Goal: Information Seeking & Learning: Learn about a topic

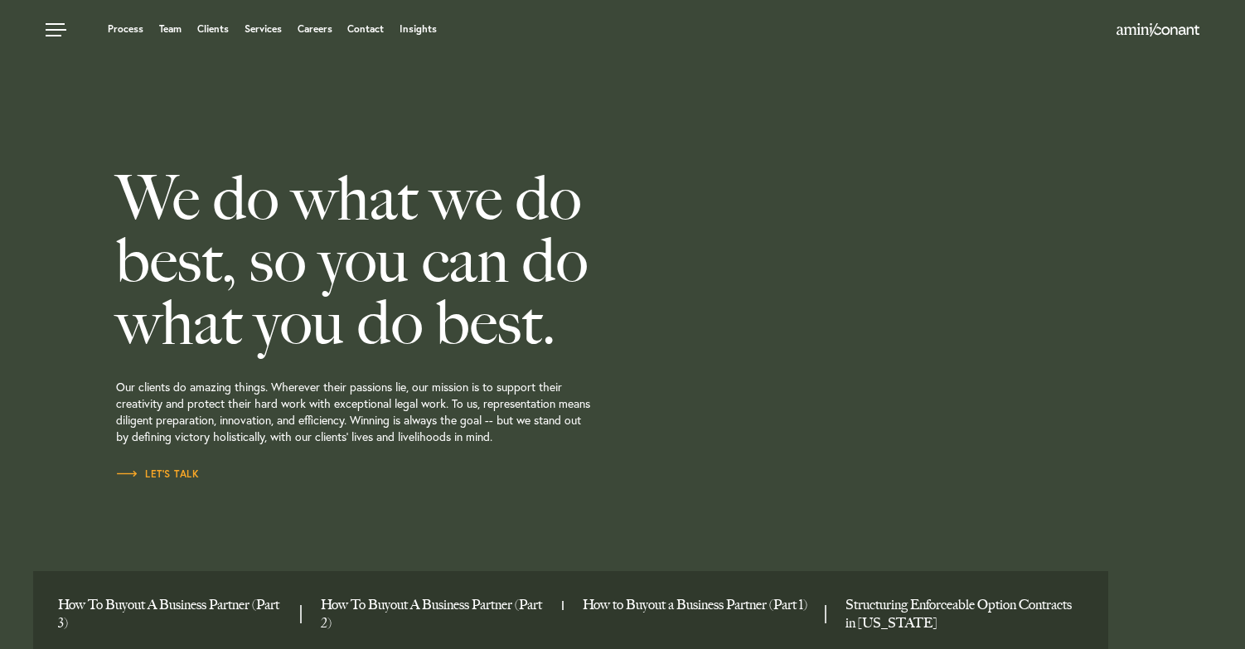
click at [175, 21] on ul "Process Team Clients Services Careers Contact Insights" at bounding box center [476, 29] width 860 height 17
click at [172, 31] on link "Team" at bounding box center [170, 29] width 22 height 10
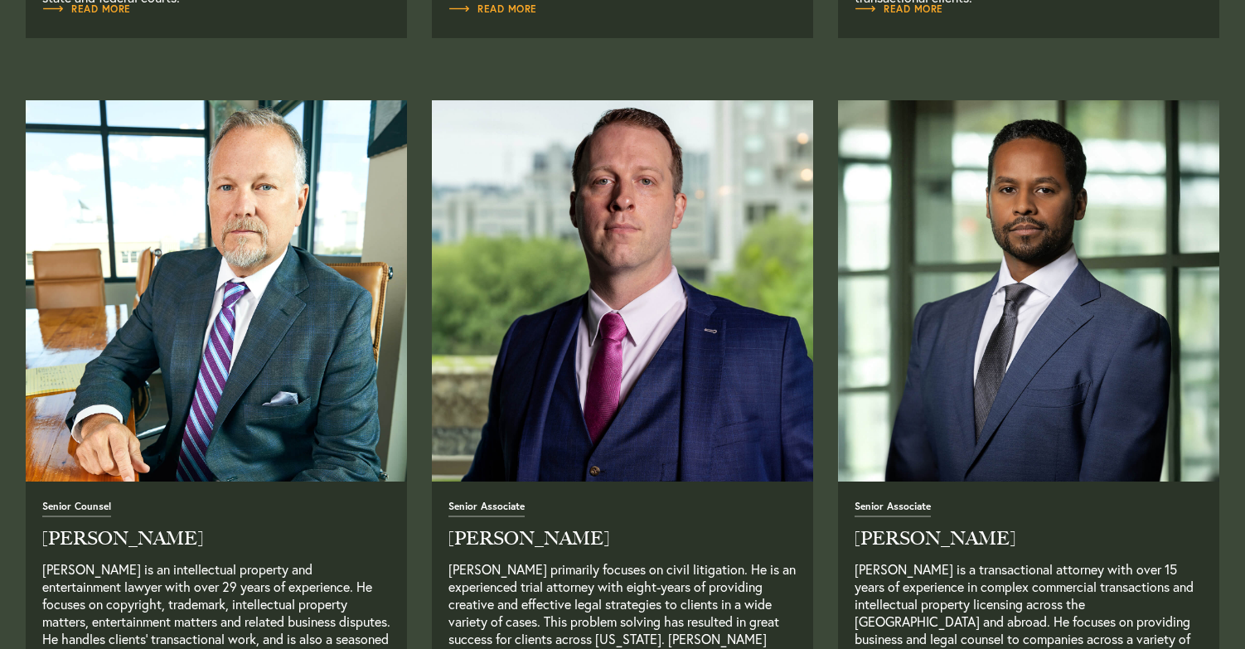
scroll to position [1273, 0]
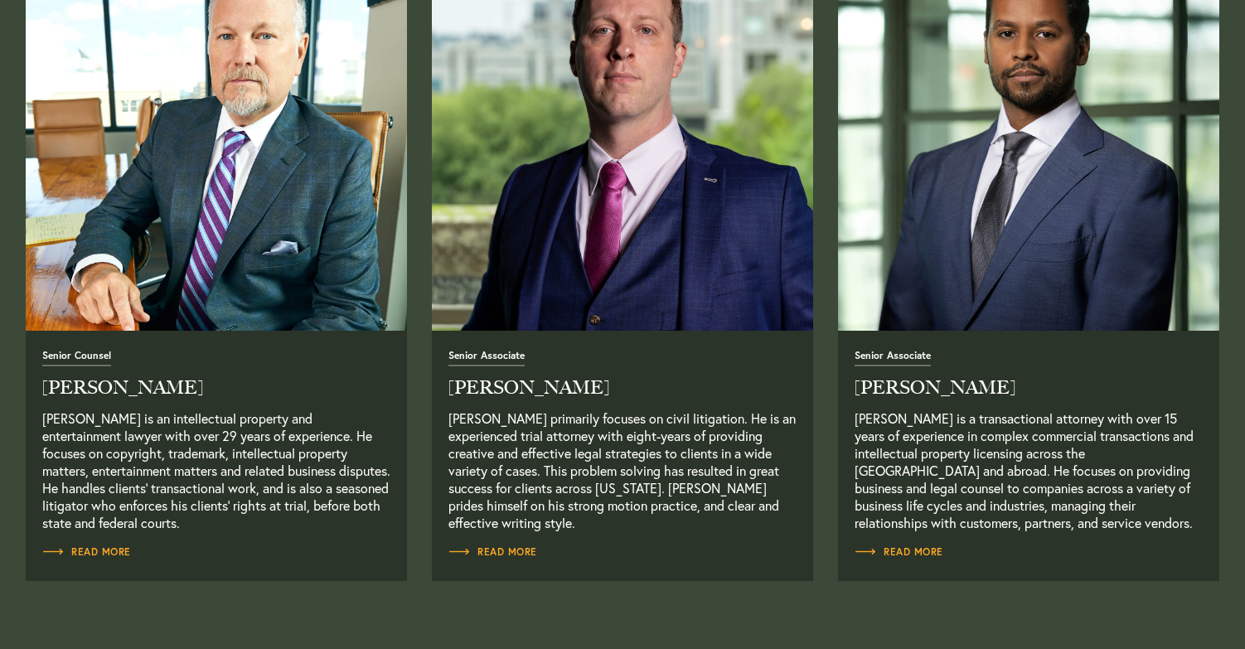
scroll to position [1404, 0]
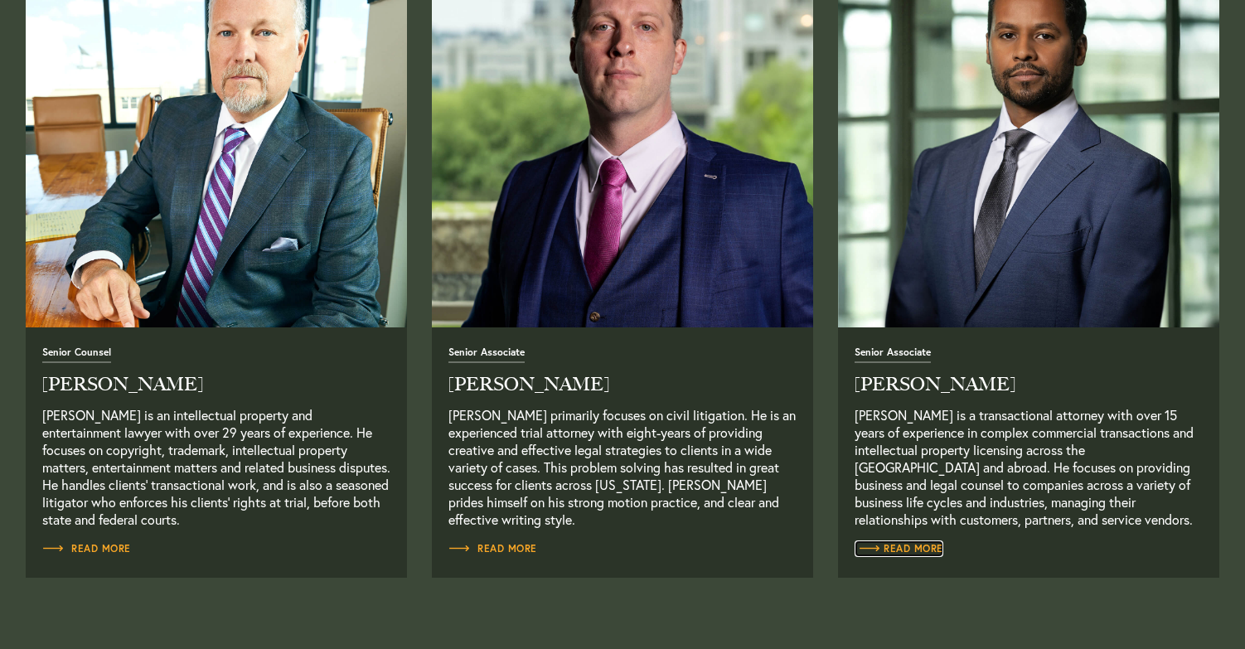
click at [919, 544] on span "Read More" at bounding box center [899, 549] width 89 height 10
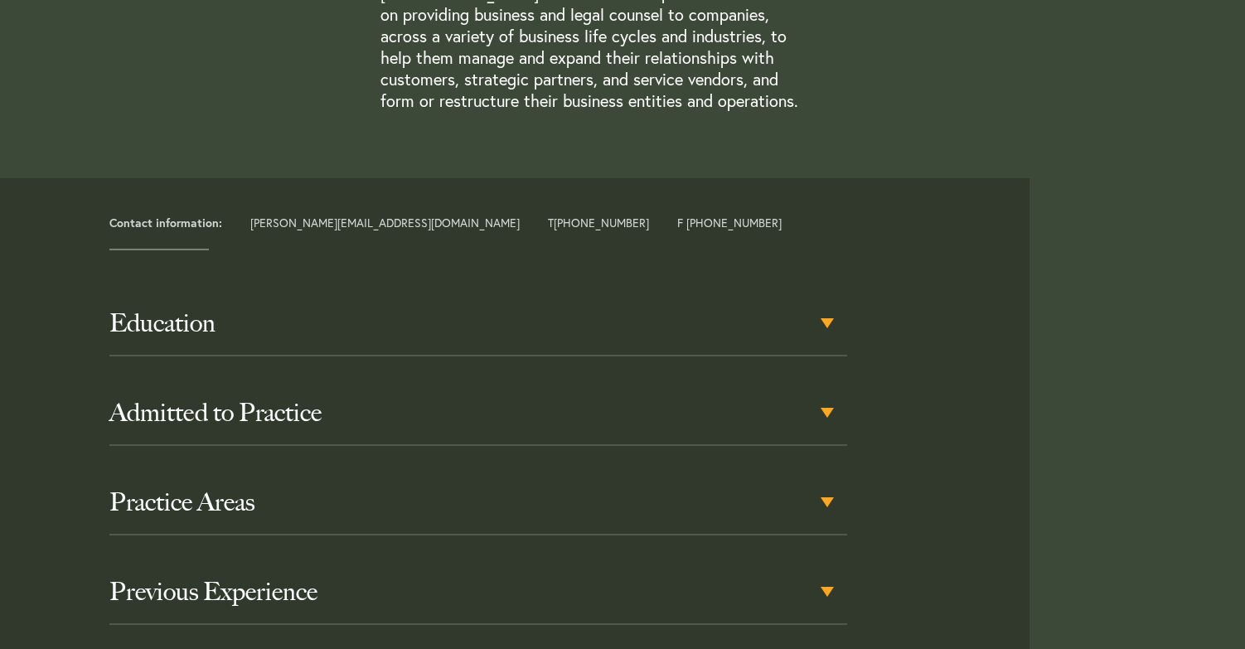
scroll to position [653, 0]
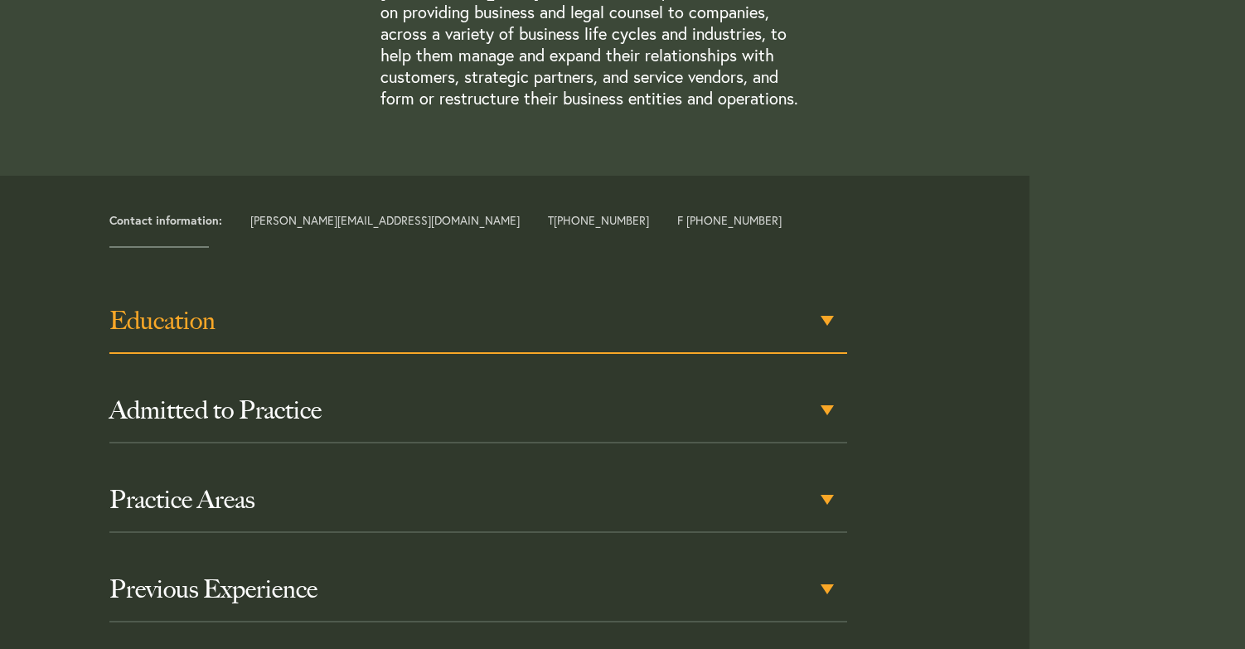
click at [825, 318] on div "Education" at bounding box center [478, 321] width 738 height 65
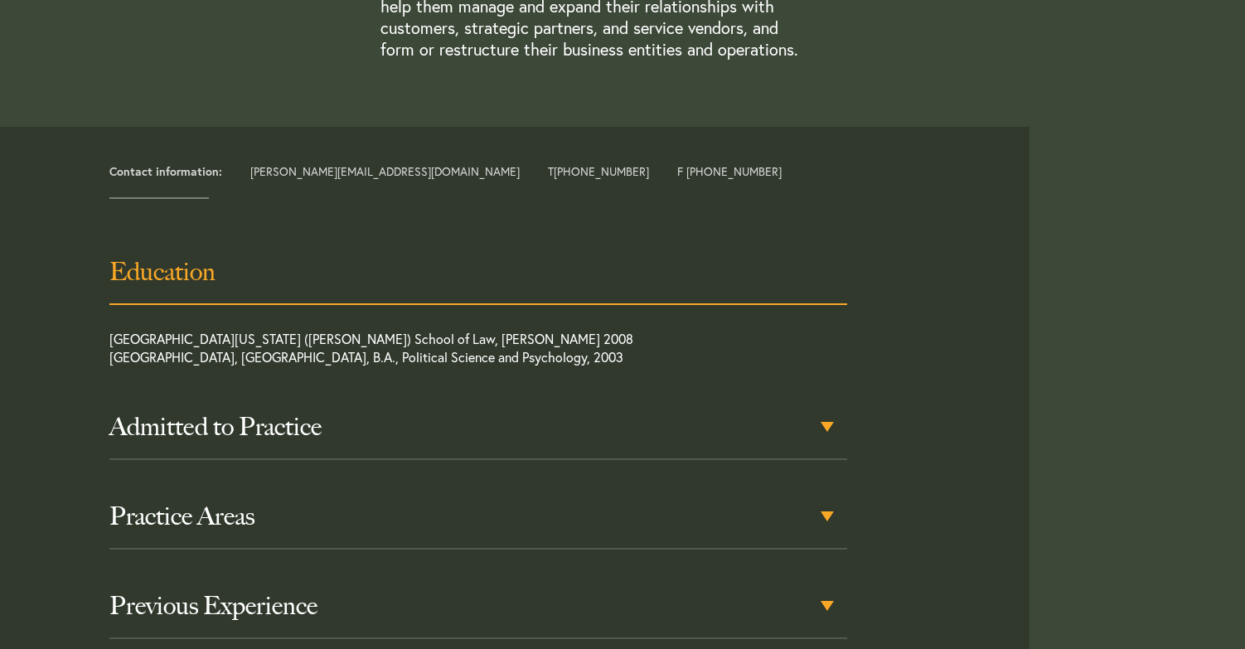
scroll to position [780, 0]
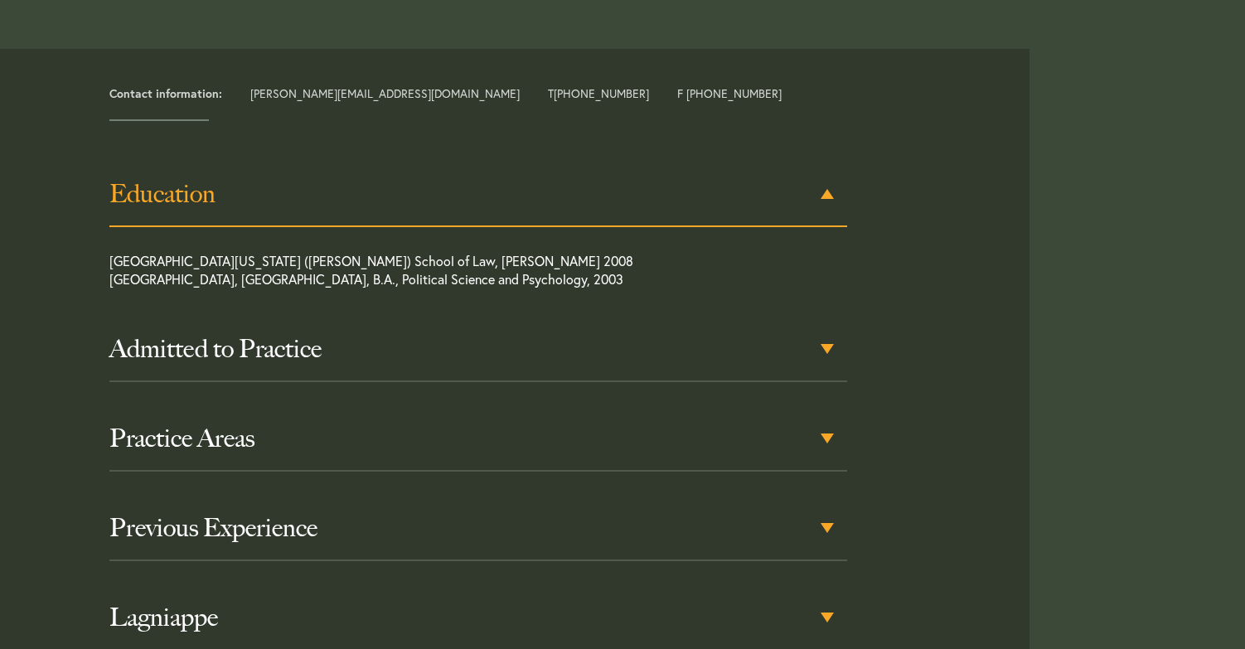
click at [826, 186] on h3 "Education" at bounding box center [478, 194] width 738 height 30
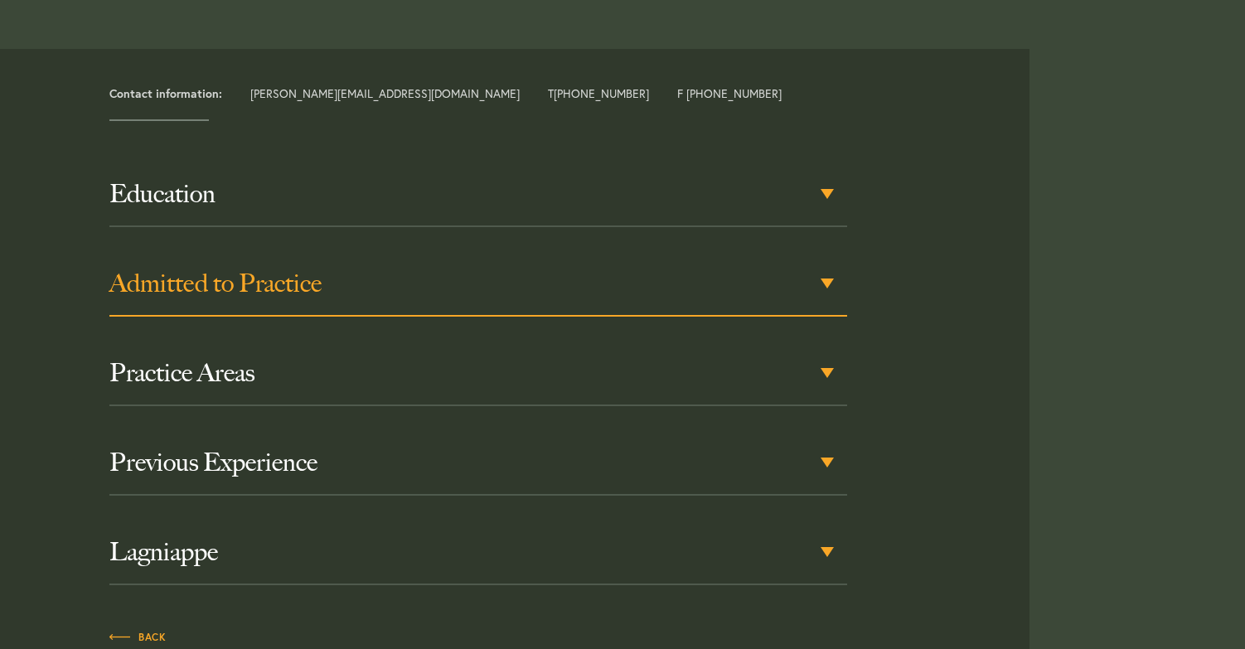
click at [830, 278] on div "Admitted to Practice" at bounding box center [478, 284] width 738 height 65
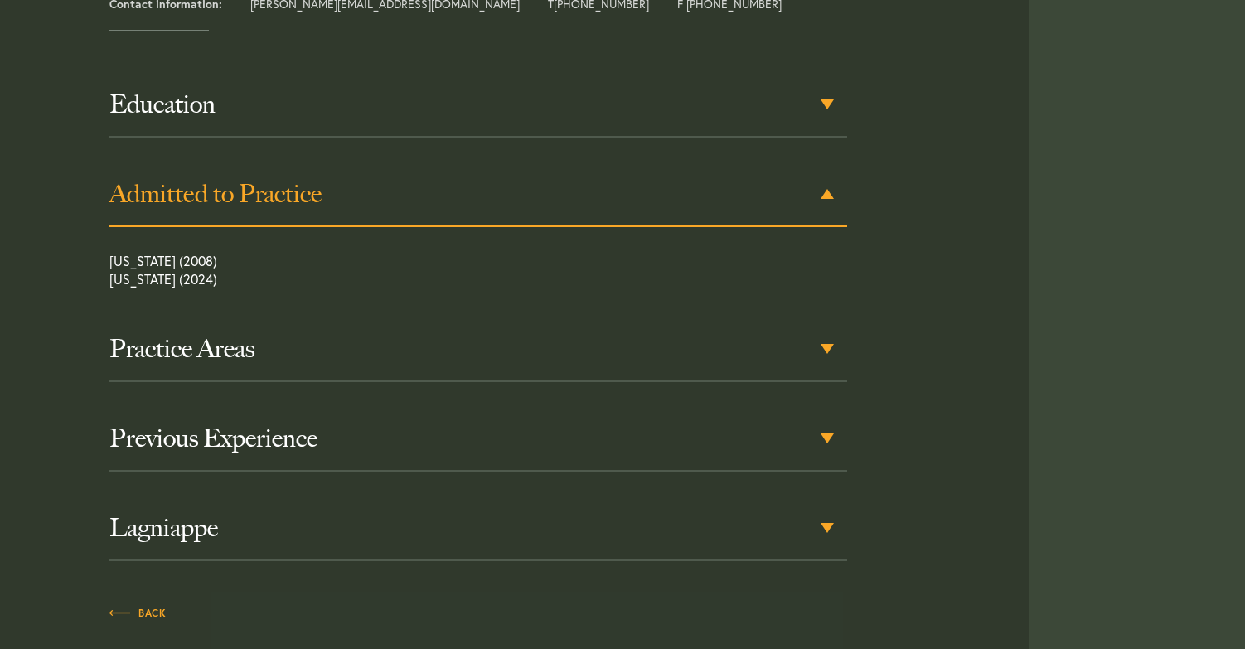
click at [830, 278] on div "Education University of Southern California (Gould) School of Law, J.D. 2008 Co…" at bounding box center [478, 317] width 738 height 488
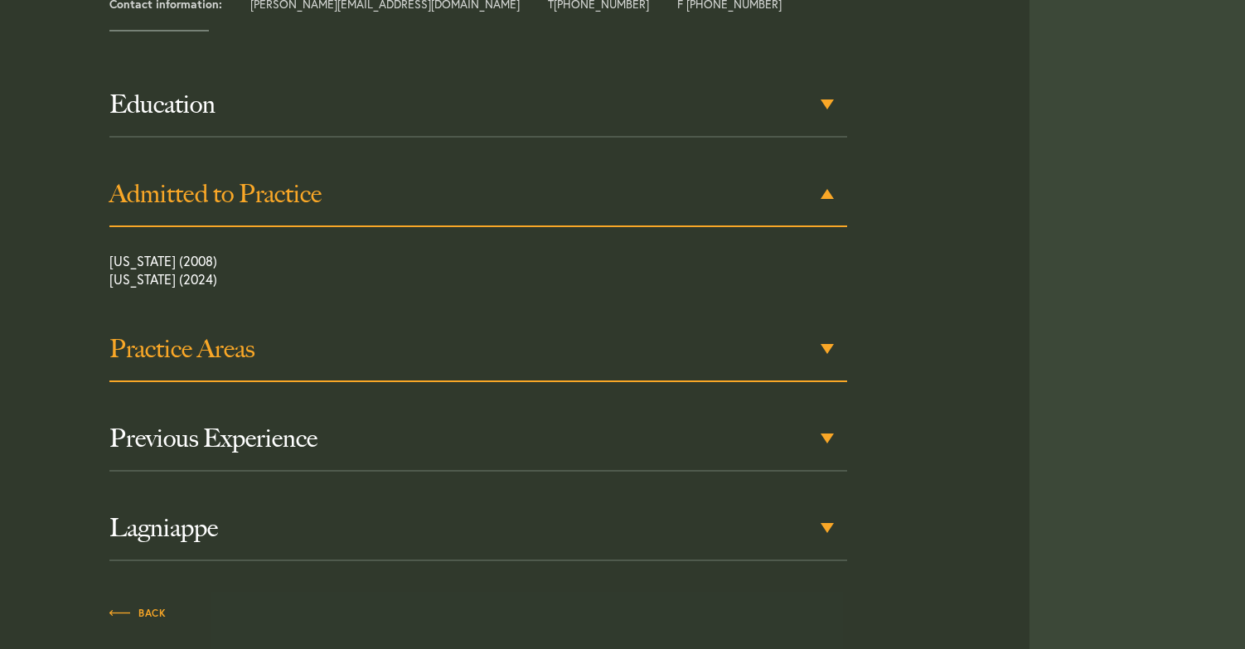
click at [827, 351] on div "Practice Areas" at bounding box center [478, 349] width 738 height 65
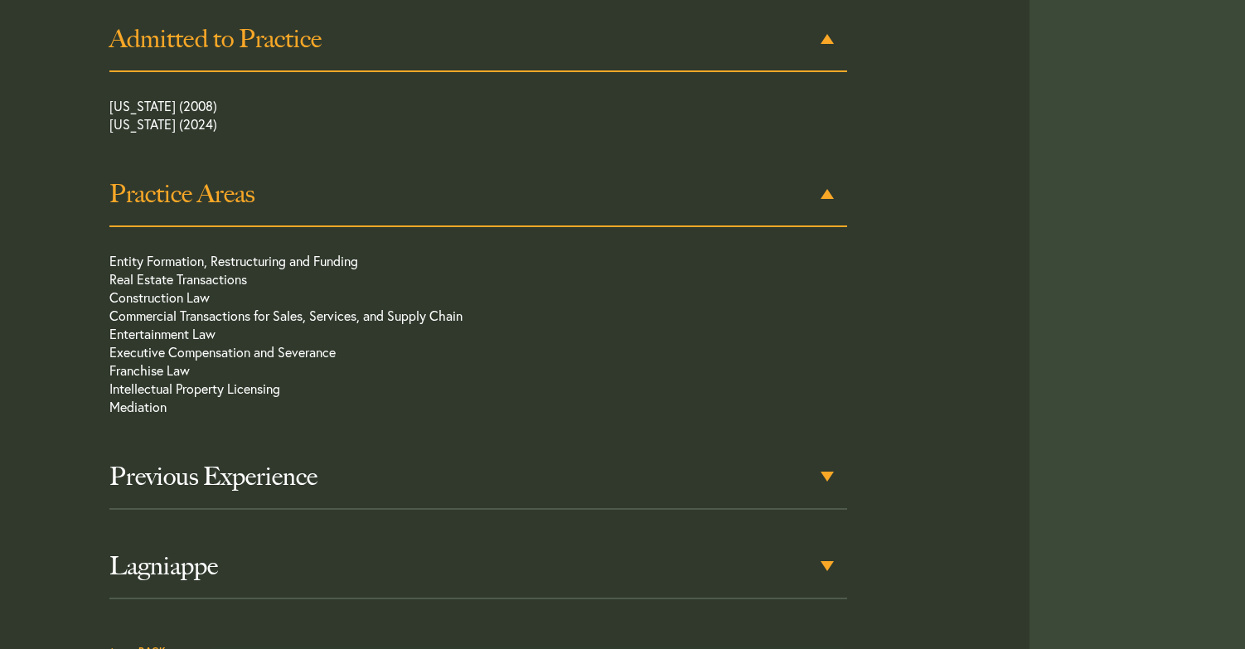
scroll to position [1024, 0]
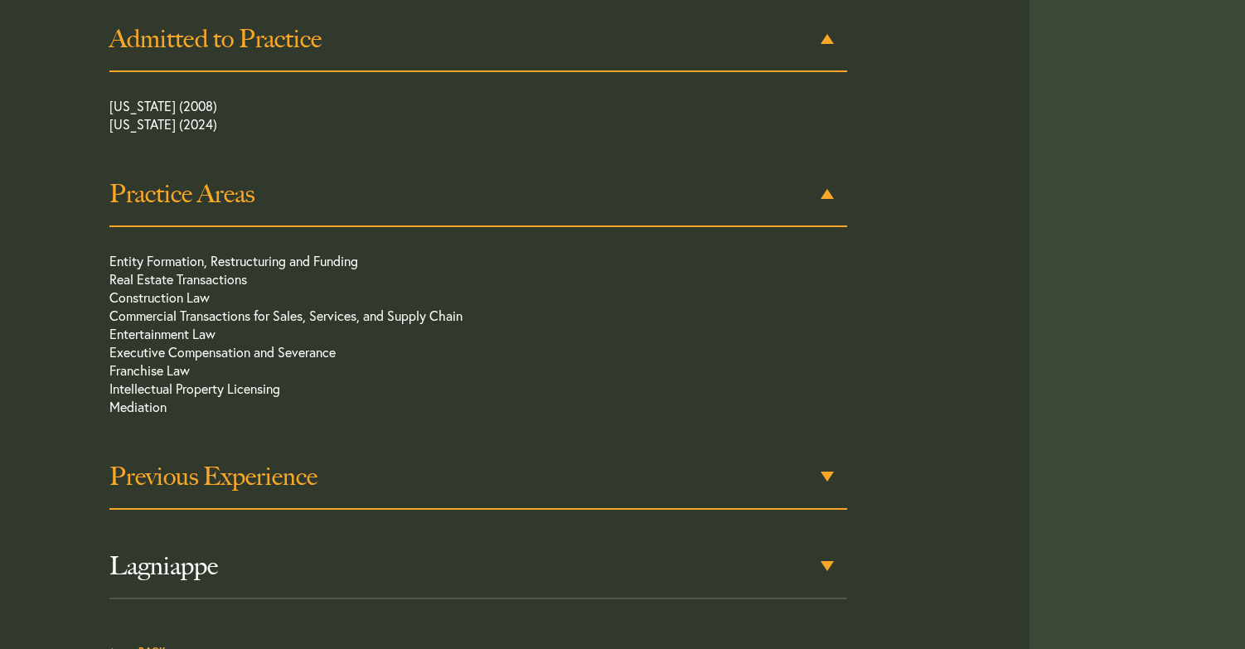
click at [823, 473] on div "Previous Experience" at bounding box center [478, 477] width 738 height 65
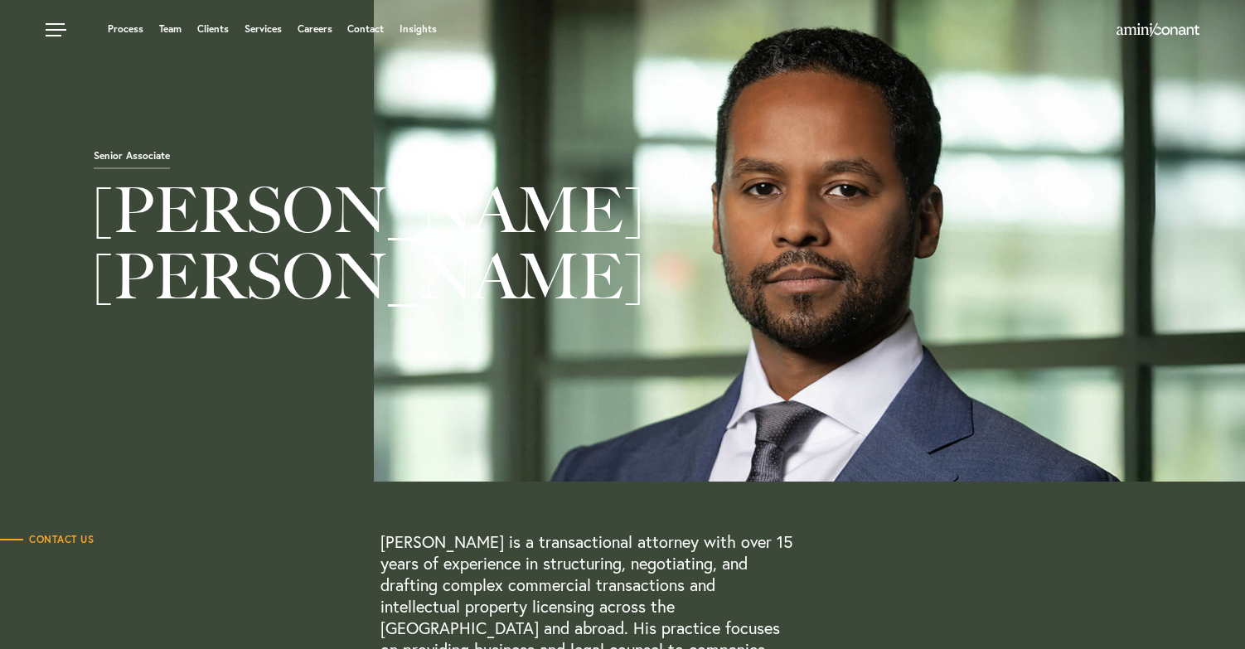
scroll to position [0, 0]
